Goal: Task Accomplishment & Management: Use online tool/utility

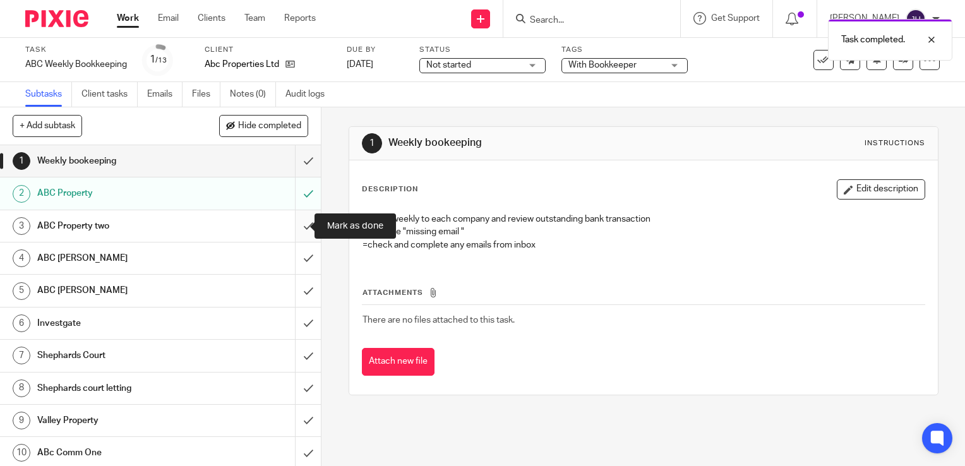
click at [296, 224] on input "submit" at bounding box center [160, 226] width 321 height 32
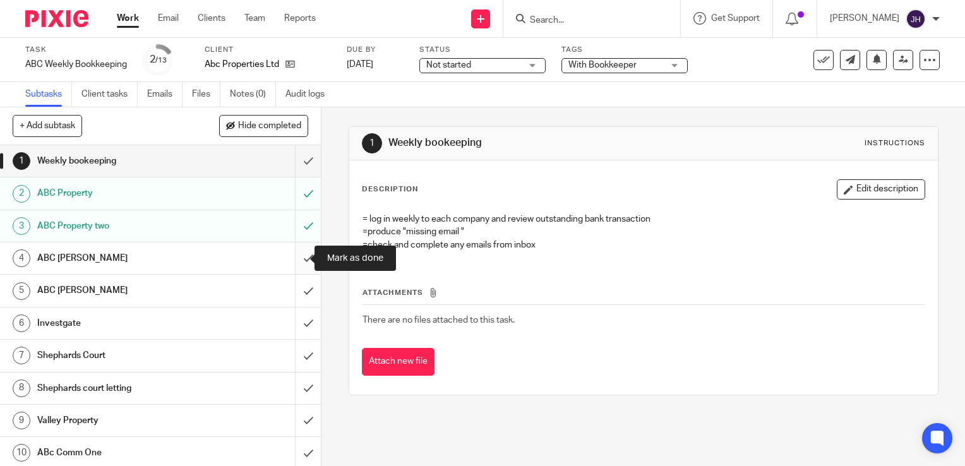
click at [299, 255] on input "submit" at bounding box center [160, 259] width 321 height 32
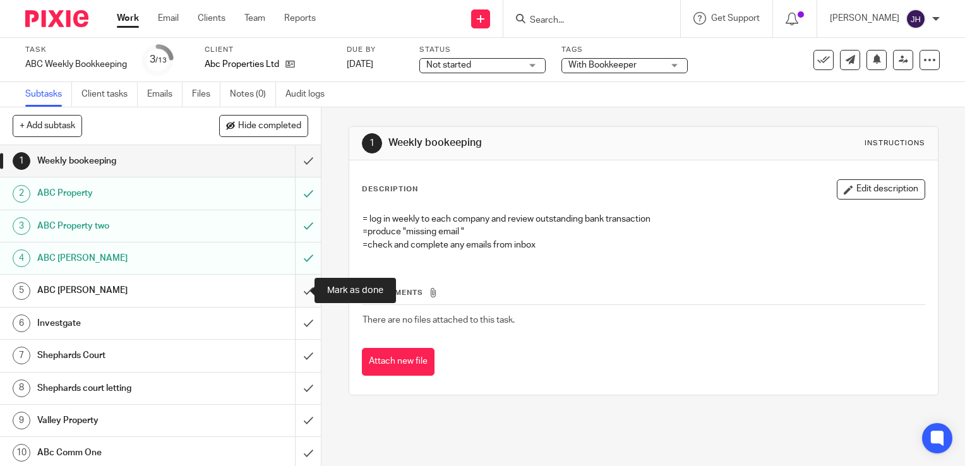
click at [291, 294] on input "submit" at bounding box center [160, 291] width 321 height 32
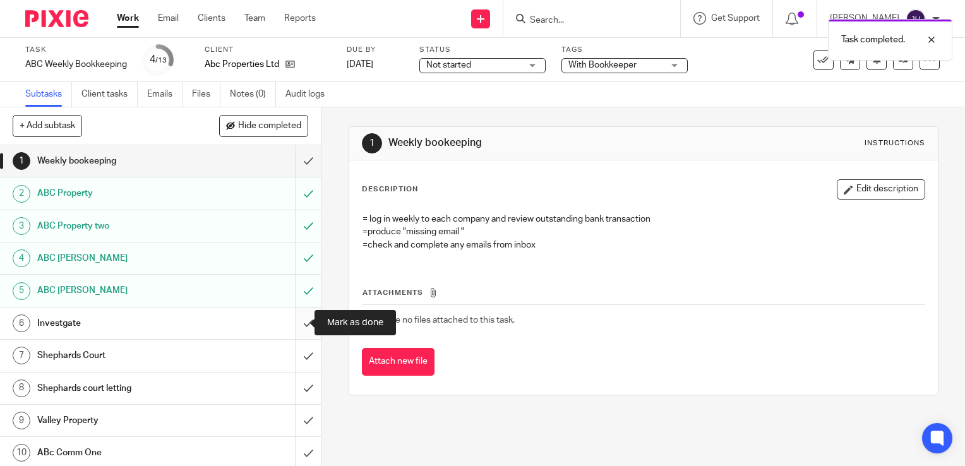
click at [298, 320] on input "submit" at bounding box center [160, 324] width 321 height 32
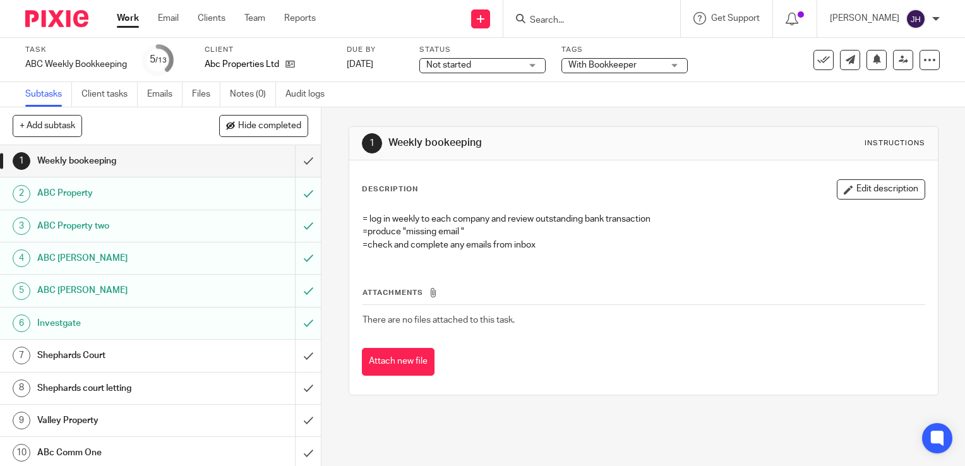
click at [642, 430] on div "1 Weekly bookeeping Instructions Description Edit description = log in weekly t…" at bounding box center [643, 286] width 644 height 359
drag, startPoint x: 544, startPoint y: 350, endPoint x: 563, endPoint y: 352, distance: 19.7
click at [544, 350] on div "Attach new file" at bounding box center [643, 362] width 563 height 28
click at [297, 356] on input "submit" at bounding box center [160, 356] width 321 height 32
click at [294, 390] on input "submit" at bounding box center [160, 389] width 321 height 32
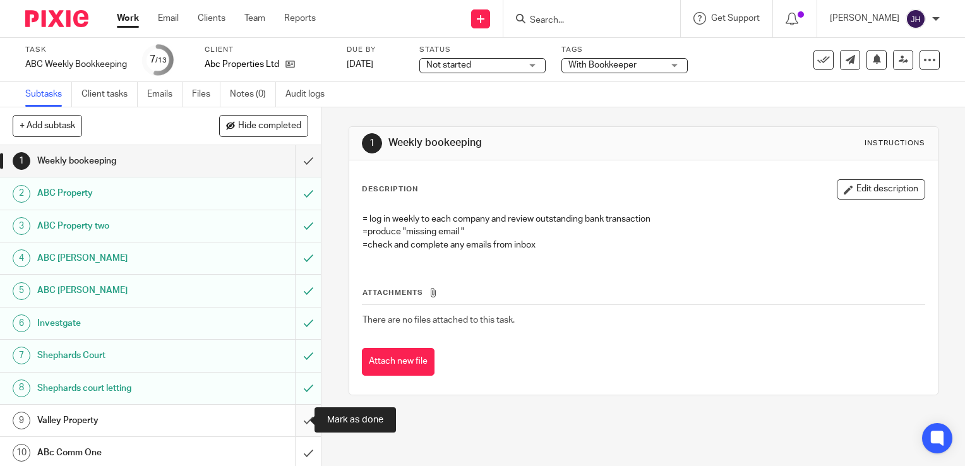
click at [291, 421] on input "submit" at bounding box center [160, 421] width 321 height 32
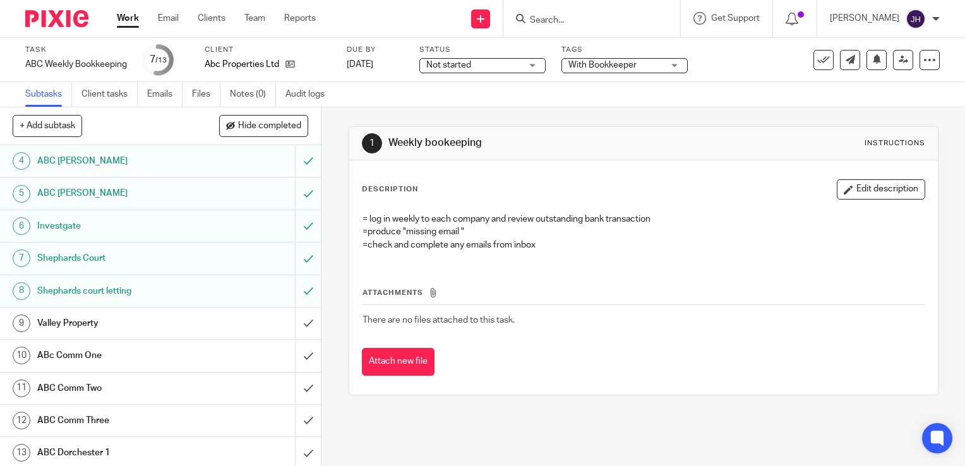
scroll to position [99, 0]
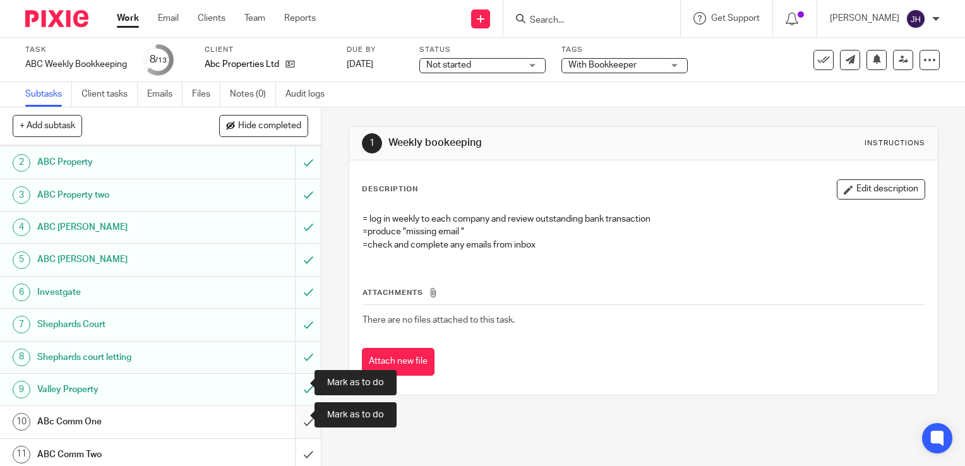
scroll to position [99, 0]
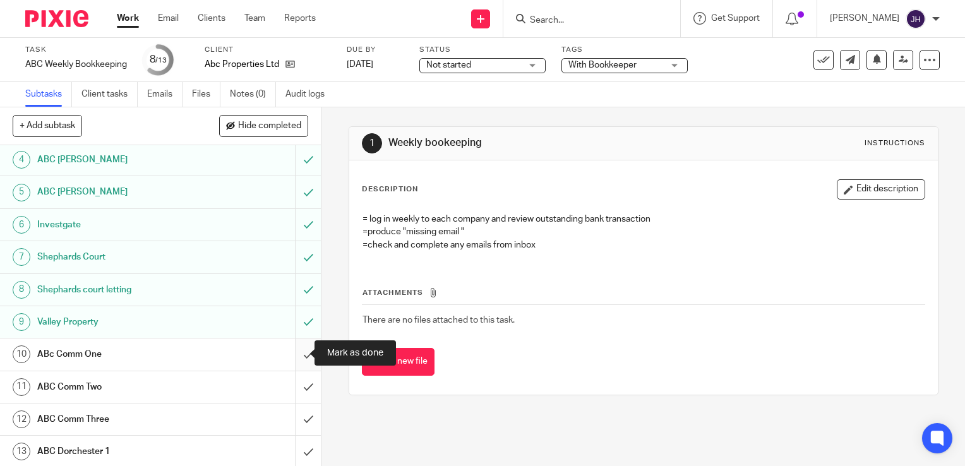
click at [296, 352] on input "submit" at bounding box center [160, 354] width 321 height 32
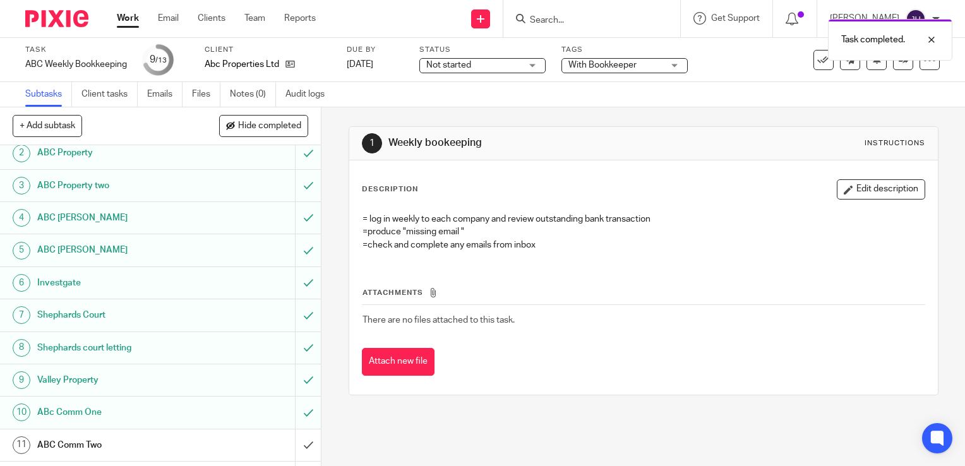
scroll to position [99, 0]
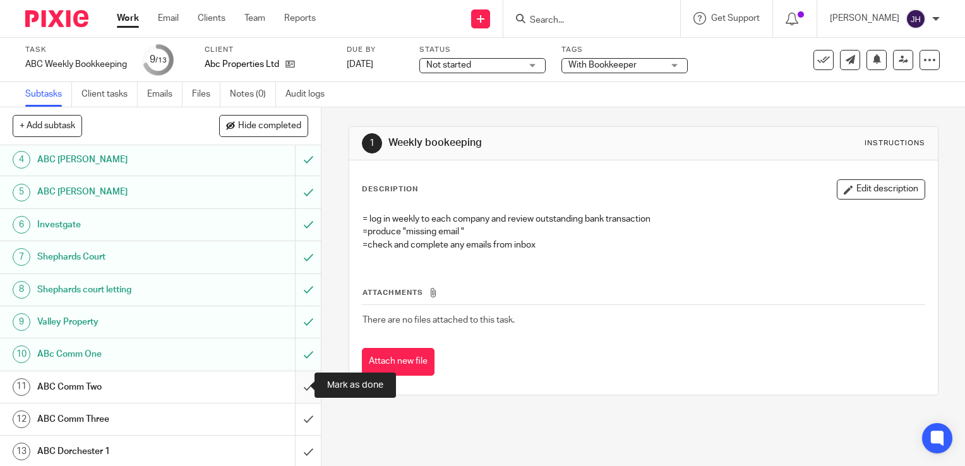
click at [293, 381] on input "submit" at bounding box center [160, 387] width 321 height 32
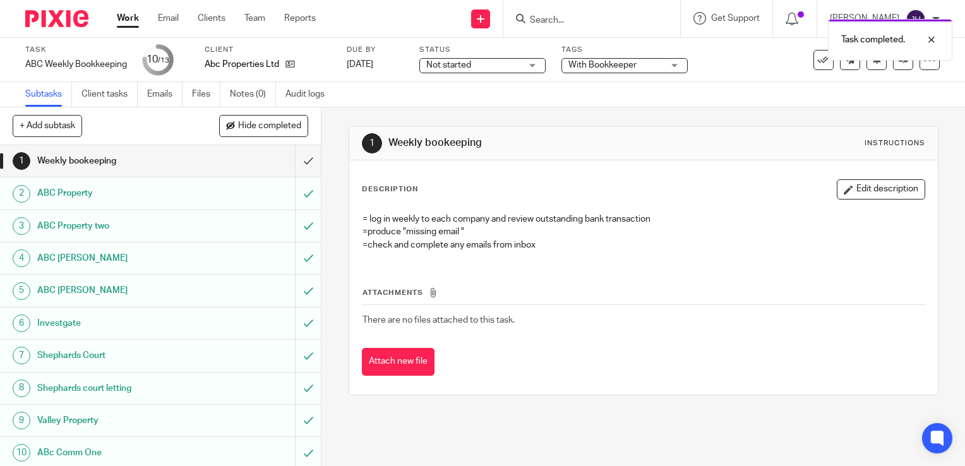
scroll to position [99, 0]
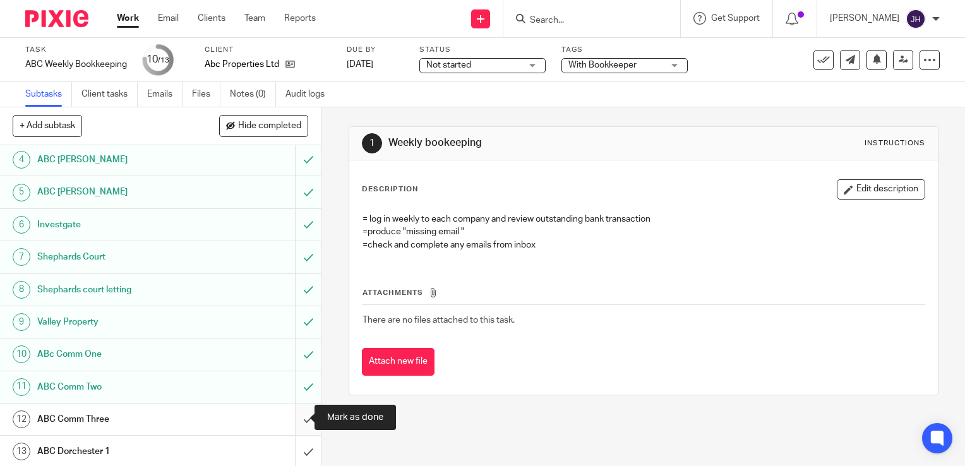
click at [293, 417] on input "submit" at bounding box center [160, 420] width 321 height 32
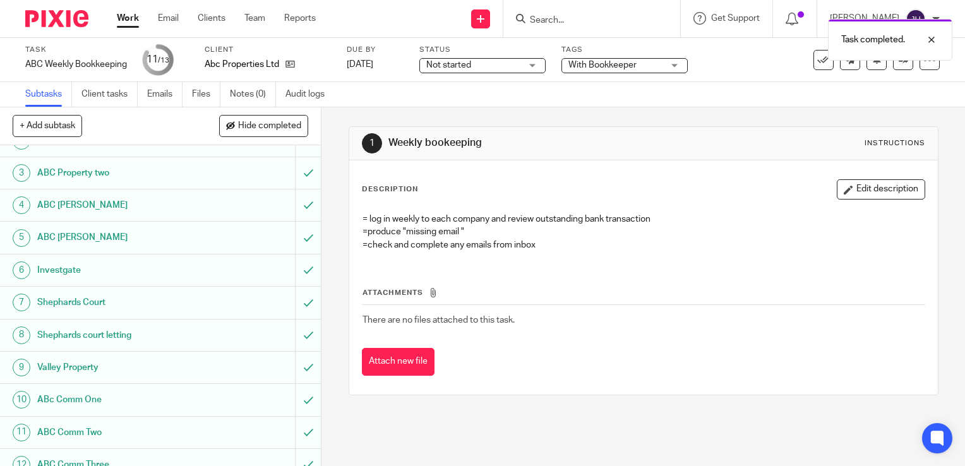
scroll to position [99, 0]
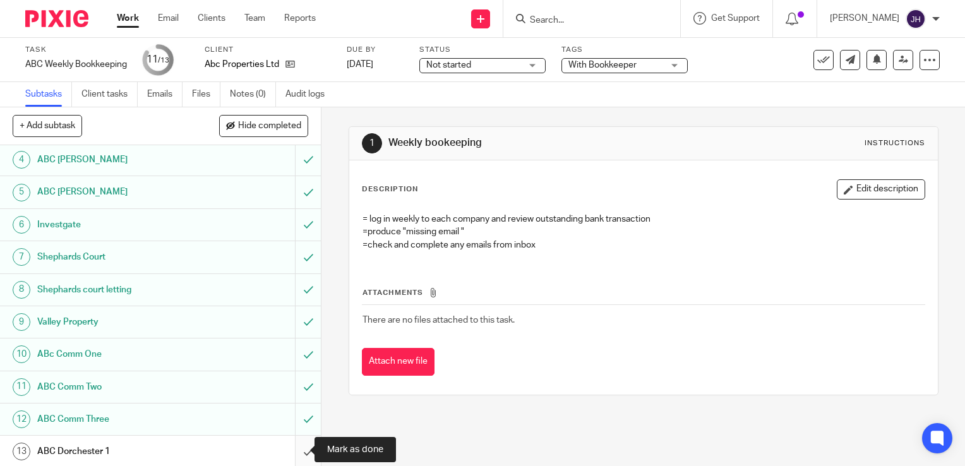
click at [294, 451] on input "submit" at bounding box center [160, 452] width 321 height 32
